Goal: Information Seeking & Learning: Learn about a topic

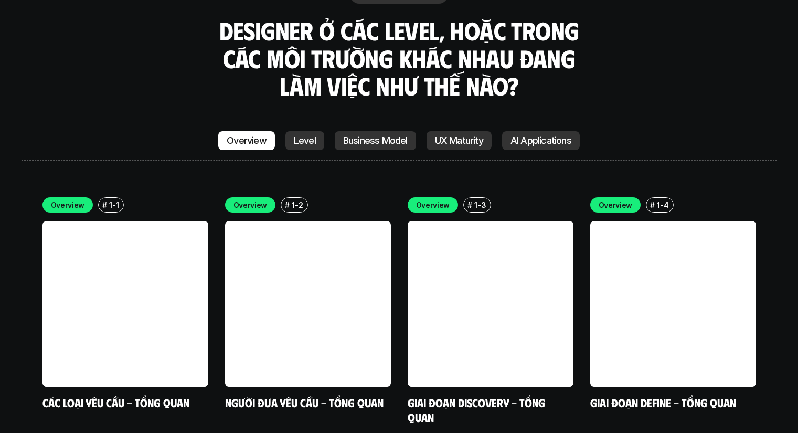
scroll to position [2973, 0]
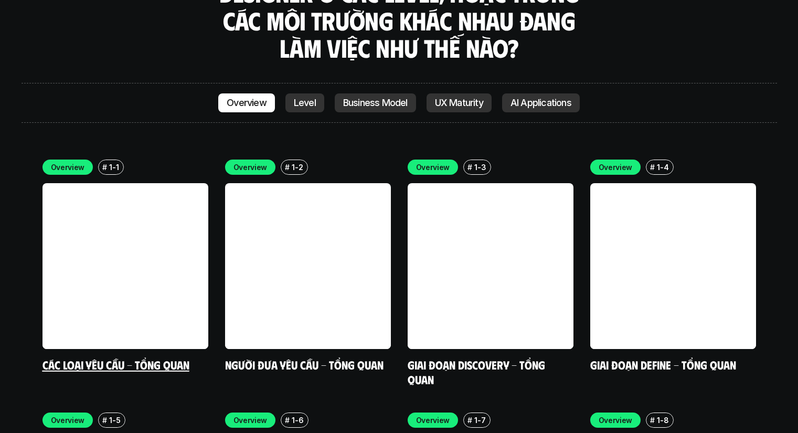
click at [162, 357] on link "Các loại yêu cầu - Tổng quan" at bounding box center [115, 364] width 147 height 14
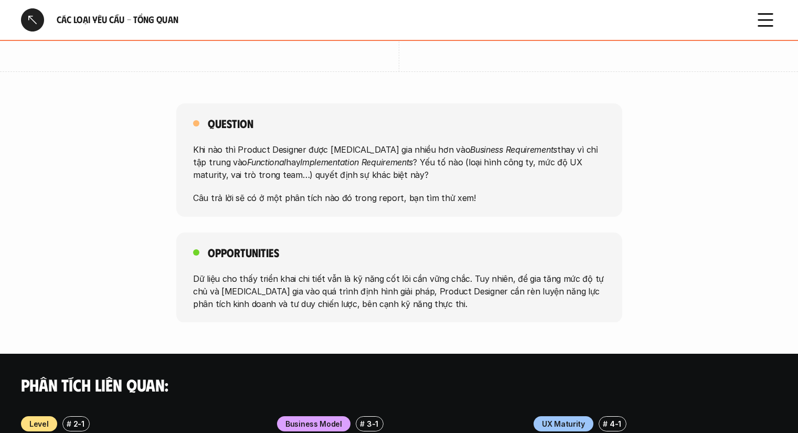
scroll to position [787, 0]
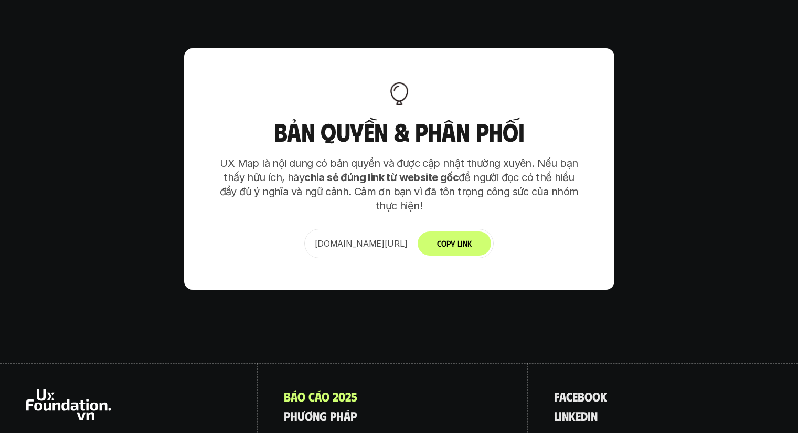
scroll to position [6589, 0]
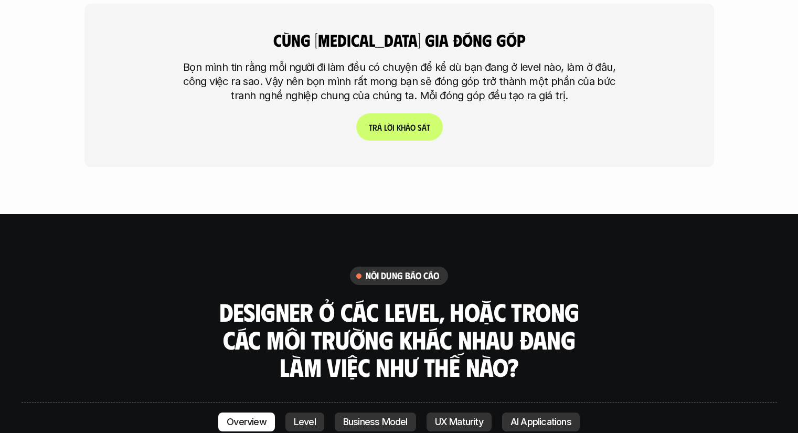
click at [547, 417] on p "AI Applications" at bounding box center [541, 422] width 61 height 10
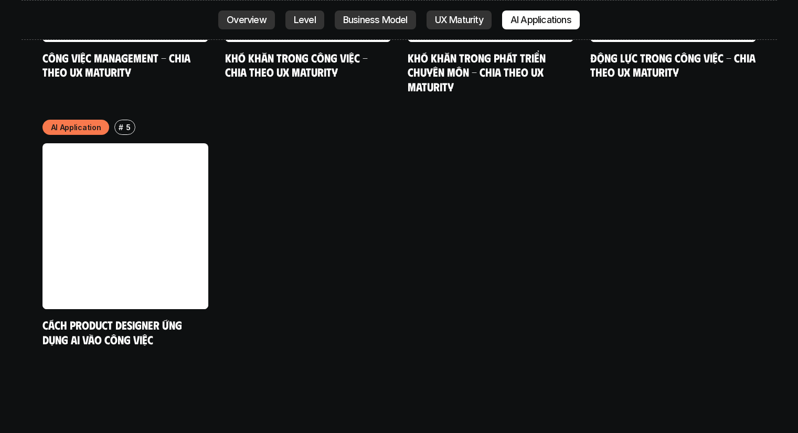
scroll to position [5580, 0]
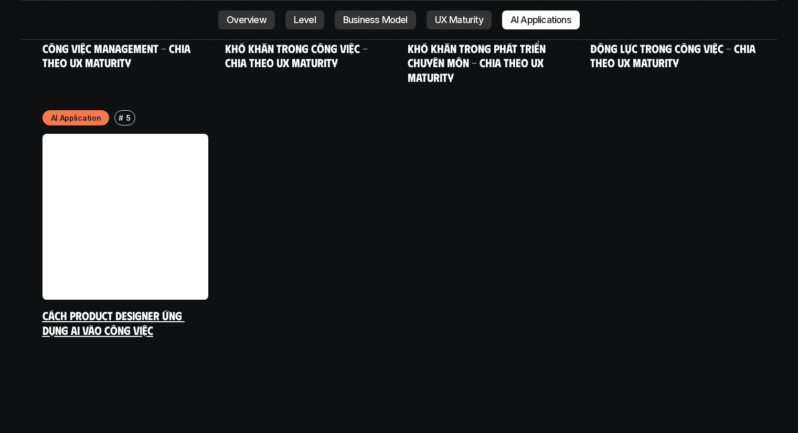
click at [115, 308] on link "Cách Product Designer ứng dụng AI vào công việc" at bounding box center [113, 322] width 142 height 29
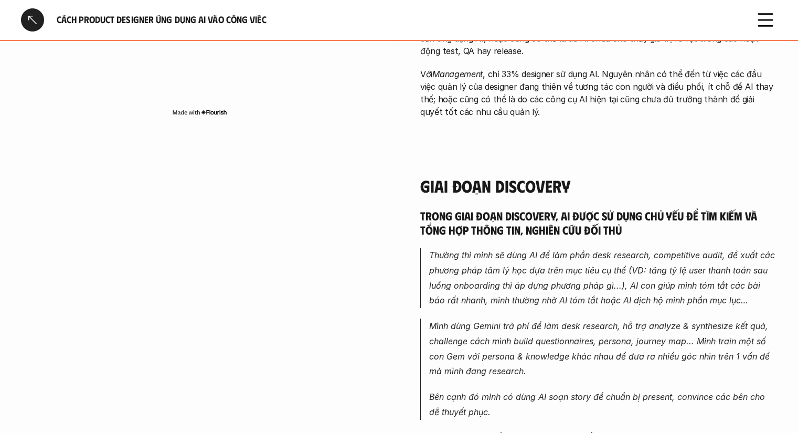
scroll to position [612, 0]
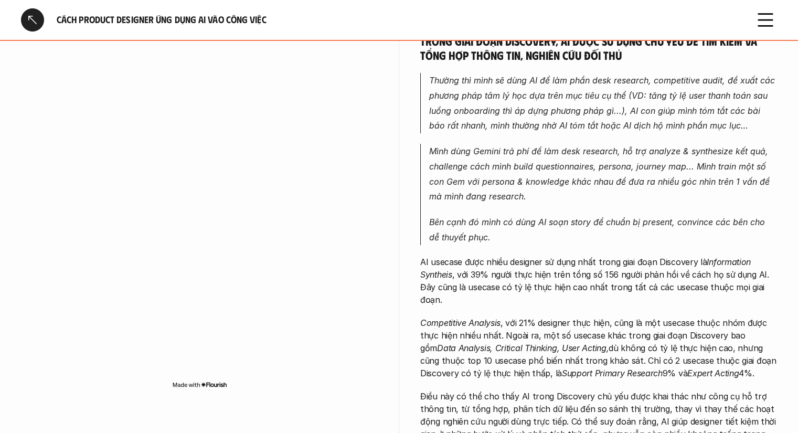
click at [710, 151] on em "Mình dùng Gemini trả phí để làm desk research, hỗ trợ analyze & synthesize kết …" at bounding box center [600, 174] width 343 height 56
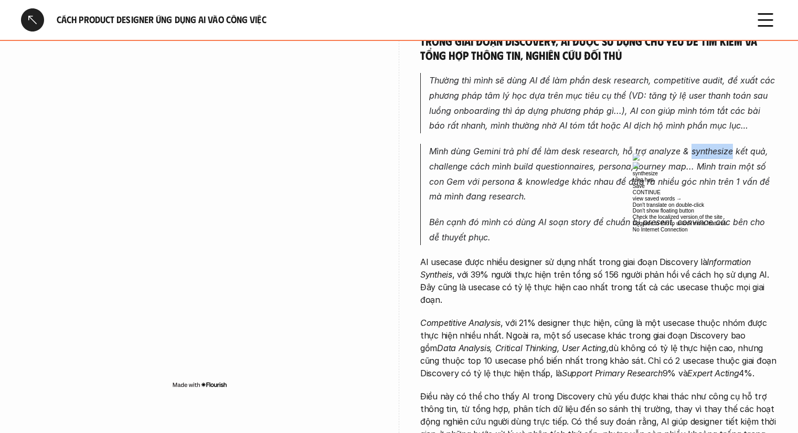
click at [695, 152] on em "Mình dùng Gemini trả phí để làm desk research, hỗ trợ analyze & synthesize kết …" at bounding box center [600, 174] width 343 height 56
click at [716, 148] on em "Mình dùng Gemini trả phí để làm desk research, hỗ trợ analyze & synthesize kết …" at bounding box center [600, 174] width 343 height 56
click at [740, 177] on div at bounding box center [693, 177] width 94 height 0
click at [444, 164] on em "Mình dùng Gemini trả phí để làm desk research, hỗ trợ analyze & synthesize kết …" at bounding box center [600, 174] width 343 height 56
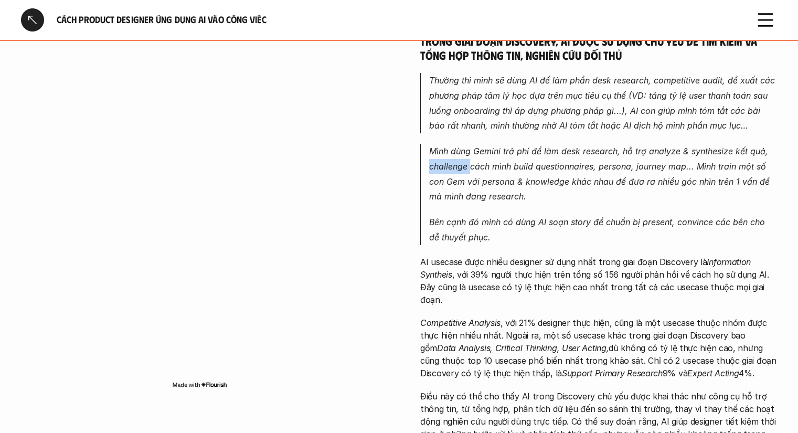
click at [444, 164] on em "Mình dùng Gemini trả phí để làm desk research, hỗ trợ analyze & synthesize kết …" at bounding box center [600, 174] width 343 height 56
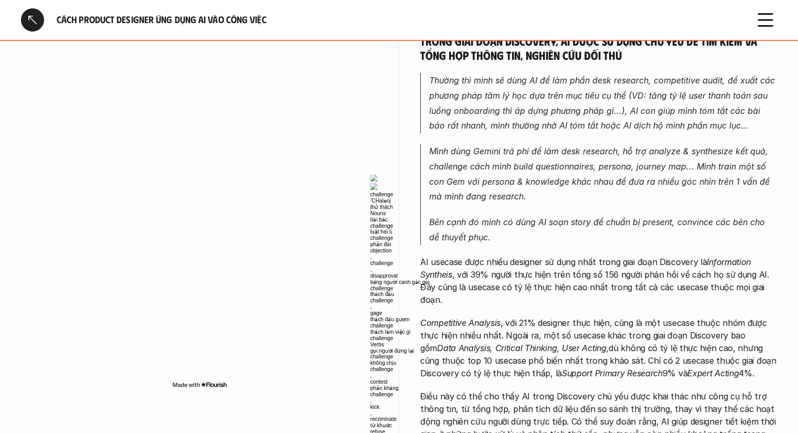
click at [464, 204] on div at bounding box center [417, 204] width 94 height 0
click at [569, 169] on em "Mình dùng Gemini trả phí để làm desk research, hỗ trợ analyze & synthesize kết …" at bounding box center [600, 174] width 343 height 56
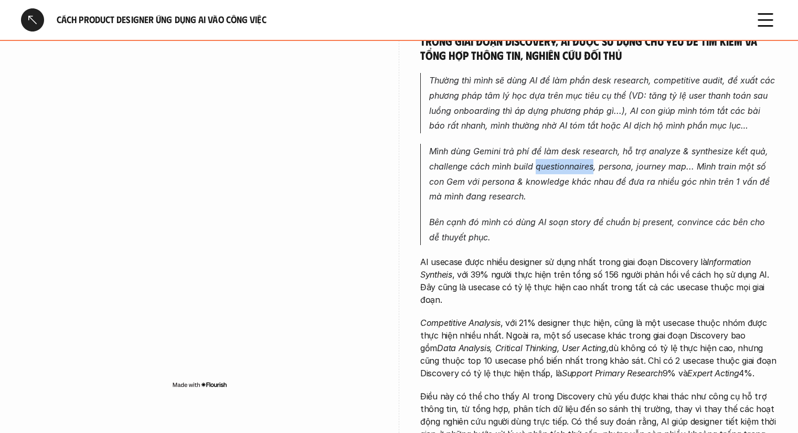
click at [569, 169] on em "Mình dùng Gemini trả phí để làm desk research, hỗ trợ analyze & synthesize kết …" at bounding box center [600, 174] width 343 height 56
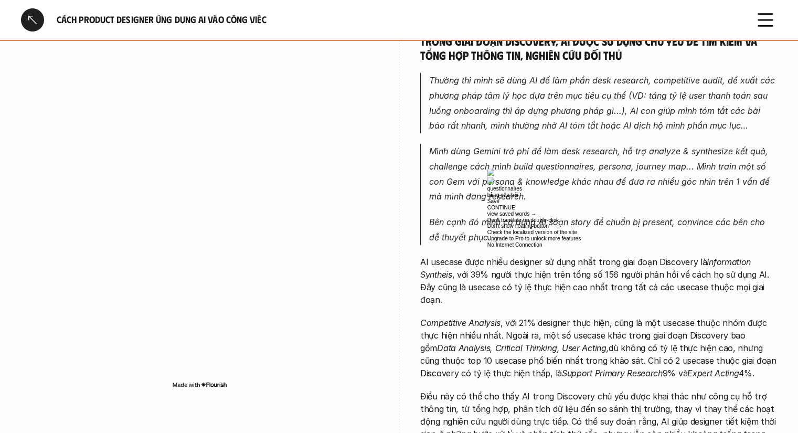
click at [581, 192] on div at bounding box center [534, 192] width 94 height 0
click at [621, 170] on em "Mình dùng Gemini trả phí để làm desk research, hỗ trợ analyze & synthesize kết …" at bounding box center [600, 174] width 343 height 56
click at [699, 222] on em "Bên cạnh đó mình có dùng AI soạn story để chuẩn bị present, convince các bên ch…" at bounding box center [598, 230] width 338 height 26
click at [703, 223] on em "Bên cạnh đó mình có dùng AI soạn story để chuẩn bị present, convince các bên ch…" at bounding box center [598, 230] width 338 height 26
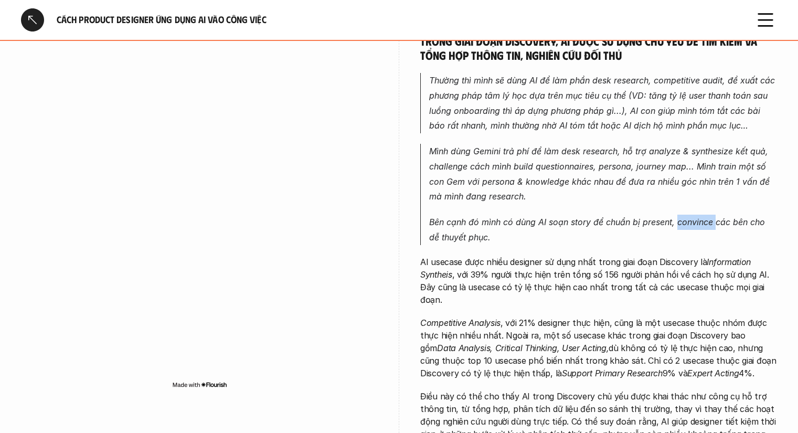
click at [703, 223] on em "Bên cạnh đó mình có dùng AI soạn story để chuẩn bị present, convince các bên ch…" at bounding box center [598, 230] width 338 height 26
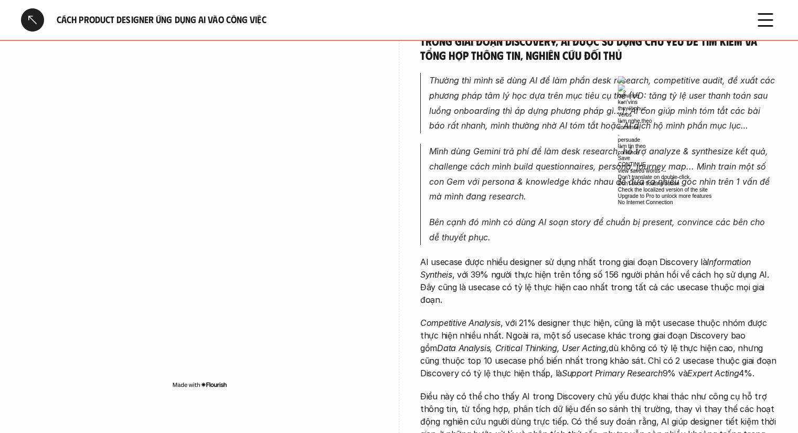
click at [712, 105] on div at bounding box center [665, 105] width 94 height 0
drag, startPoint x: 753, startPoint y: 110, endPoint x: 748, endPoint y: 114, distance: 6.3
click at [712, 105] on div at bounding box center [665, 105] width 94 height 0
click at [586, 296] on p "AI usecase được nhiều designer sử dụng nhất trong giai đoạn Discovery là Inform…" at bounding box center [598, 281] width 357 height 50
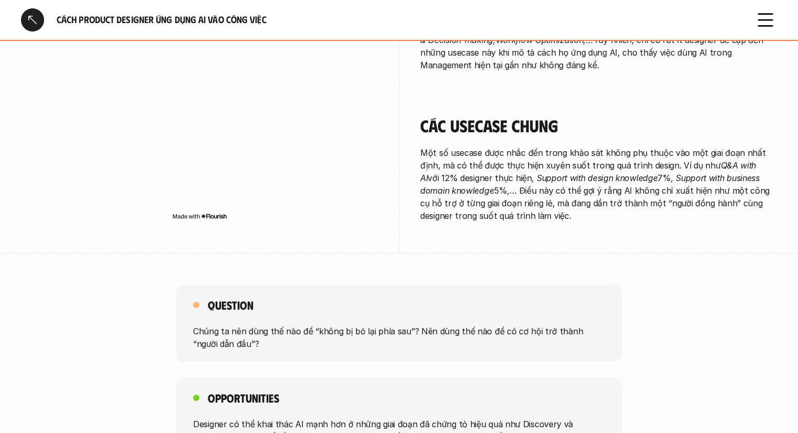
scroll to position [2140, 0]
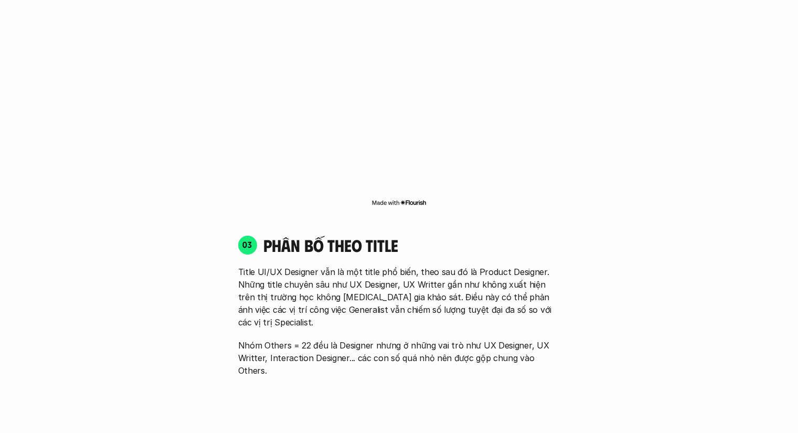
scroll to position [1399, 0]
